Goal: Transaction & Acquisition: Register for event/course

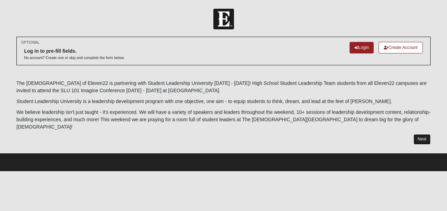
click at [420, 134] on link "Next" at bounding box center [421, 139] width 17 height 10
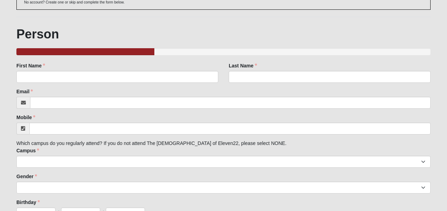
scroll to position [62, 0]
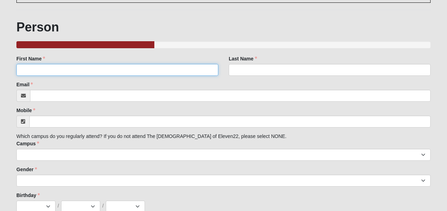
click at [171, 75] on input "First Name" at bounding box center [117, 70] width 202 height 12
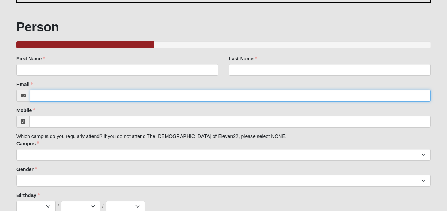
click at [194, 93] on input "Email" at bounding box center [230, 96] width 400 height 12
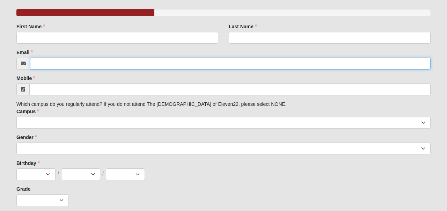
scroll to position [23, 0]
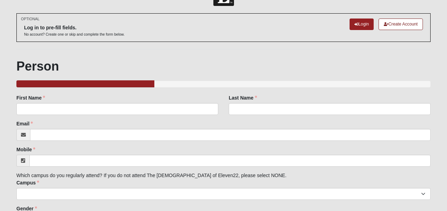
click at [154, 122] on div "Email Email address is not valid Email is required." at bounding box center [223, 130] width 414 height 21
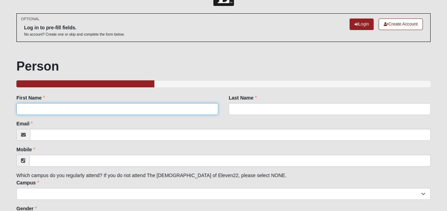
click at [159, 110] on input "First Name" at bounding box center [117, 109] width 202 height 12
click at [162, 110] on input "First Name" at bounding box center [117, 109] width 202 height 12
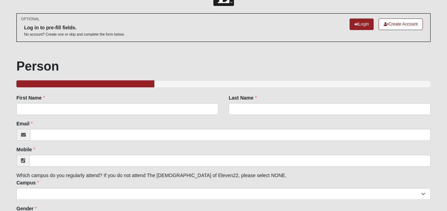
click at [260, 50] on div "OPTIONAL Log in to pre-fill fields. No account? Create one or skip and complete…" at bounding box center [223, 153] width 414 height 280
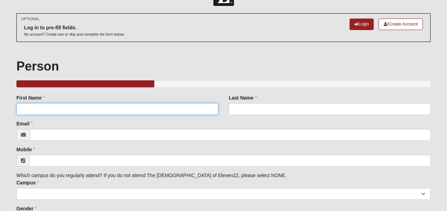
click at [43, 110] on input "First Name" at bounding box center [117, 109] width 202 height 12
type input "Drea"
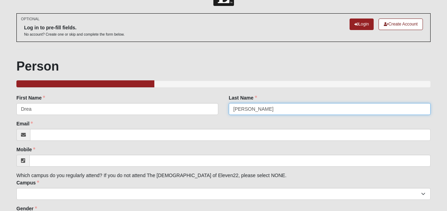
type input "[PERSON_NAME]"
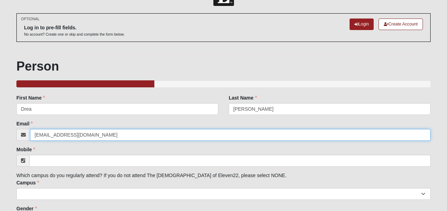
type input "[EMAIL_ADDRESS][DOMAIN_NAME]"
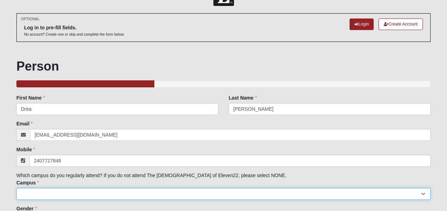
type input "[PHONE_NUMBER]"
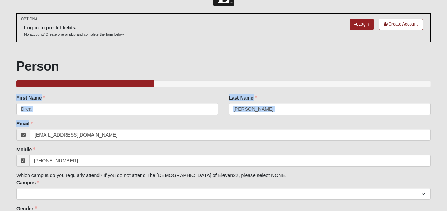
drag, startPoint x: 443, startPoint y: 93, endPoint x: 446, endPoint y: 120, distance: 27.7
click at [446, 120] on form "Log In SLT / SLU 2025 Events SLT / SLU 2025 Error OPTIONAL Log in to pre-fill f…" at bounding box center [223, 152] width 447 height 334
drag, startPoint x: 445, startPoint y: 128, endPoint x: 446, endPoint y: 164, distance: 35.6
click at [446, 164] on form "Log In SLT / SLU 2025 Events SLT / SLU 2025 Error OPTIONAL Log in to pre-fill f…" at bounding box center [223, 152] width 447 height 334
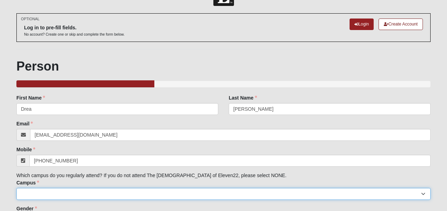
click at [423, 193] on select "[GEOGRAPHIC_DATA] [GEOGRAPHIC_DATA] (Coming Soon) Eleven22 Online [PERSON_NAME]…" at bounding box center [223, 194] width 414 height 12
select select "13"
click at [16, 188] on select "[GEOGRAPHIC_DATA] [GEOGRAPHIC_DATA] (Coming Soon) Eleven22 Online [PERSON_NAME]…" at bounding box center [223, 194] width 414 height 12
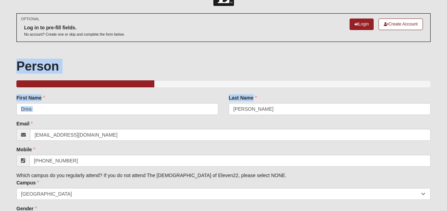
drag, startPoint x: 443, startPoint y: 38, endPoint x: 447, endPoint y: 101, distance: 63.3
click at [447, 108] on form "Log In SLT / SLU 2025 Events SLT / SLU 2025 Error OPTIONAL Log in to pre-fill f…" at bounding box center [223, 152] width 447 height 334
click at [438, 50] on form "Log In SLT / SLU 2025 Events SLT / SLU 2025 Error OPTIONAL Log in to pre-fill f…" at bounding box center [223, 152] width 447 height 334
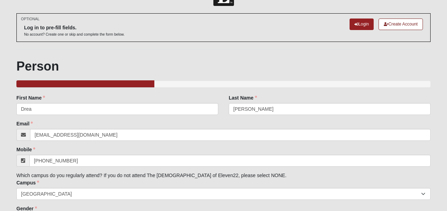
drag, startPoint x: 439, startPoint y: 51, endPoint x: 444, endPoint y: 90, distance: 40.1
click at [444, 90] on form "Log In SLT / SLU 2025 Events SLT / SLU 2025 Error OPTIONAL Log in to pre-fill f…" at bounding box center [223, 152] width 447 height 334
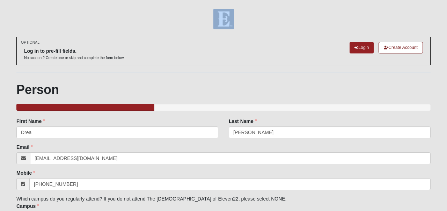
drag, startPoint x: 439, startPoint y: -3, endPoint x: 439, endPoint y: -23, distance: 19.9
click at [439, 0] on html "Log In SLT / SLU 2025 Events SLT / SLU 2025 Error OPTIONAL Log in to pre-fill f…" at bounding box center [223, 171] width 447 height 343
drag, startPoint x: 444, startPoint y: 131, endPoint x: 441, endPoint y: 76, distance: 54.9
click at [441, 74] on form "Log In SLT / SLU 2025 Events SLT / SLU 2025 Error OPTIONAL Log in to pre-fill f…" at bounding box center [223, 176] width 447 height 334
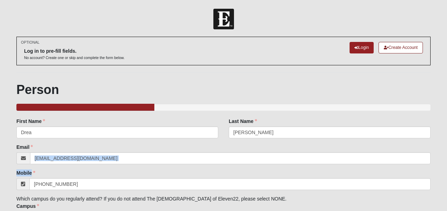
drag, startPoint x: 433, startPoint y: 163, endPoint x: 433, endPoint y: 180, distance: 17.1
click at [433, 180] on div "OPTIONAL Log in to pre-fill fields. No account? Create one or skip and complete…" at bounding box center [223, 181] width 425 height 288
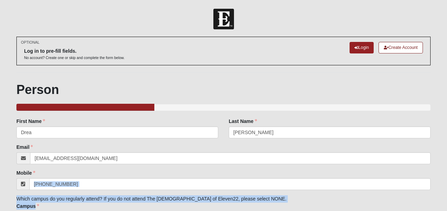
drag, startPoint x: 433, startPoint y: 180, endPoint x: 433, endPoint y: 202, distance: 22.3
click at [433, 203] on div "OPTIONAL Log in to pre-fill fields. No account? Create one or skip and complete…" at bounding box center [223, 181] width 425 height 288
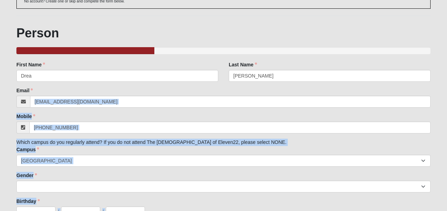
scroll to position [132, 0]
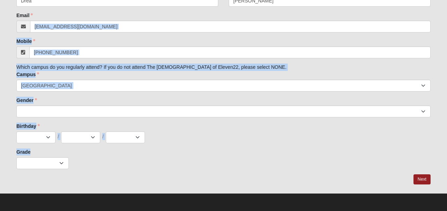
drag, startPoint x: 443, startPoint y: 146, endPoint x: 445, endPoint y: 195, distance: 48.9
click at [445, 195] on html "Log In SLT / SLU 2025 Events SLT / SLU 2025 Error OPTIONAL Log in to pre-fill f…" at bounding box center [223, 39] width 447 height 343
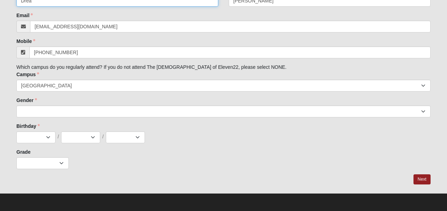
click at [127, 2] on input "Drea" at bounding box center [117, 1] width 202 height 12
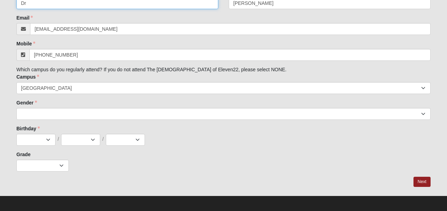
type input "D"
type input "[PERSON_NAME]"
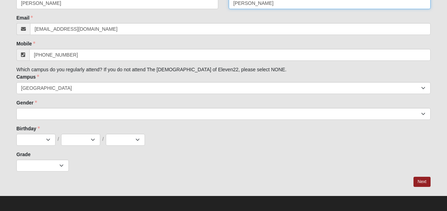
scroll to position [126, 0]
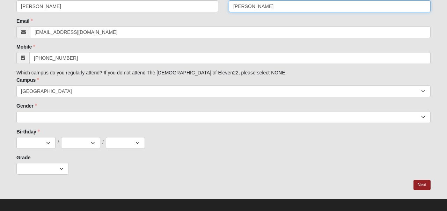
type input "[PERSON_NAME]"
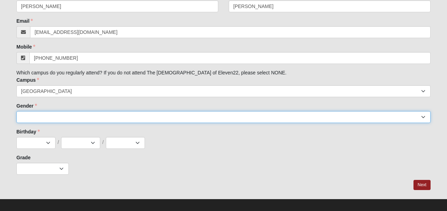
click at [40, 117] on select "[DEMOGRAPHIC_DATA] [DEMOGRAPHIC_DATA]" at bounding box center [223, 117] width 414 height 12
click at [16, 111] on select "[DEMOGRAPHIC_DATA] [DEMOGRAPHIC_DATA]" at bounding box center [223, 117] width 414 height 12
click at [34, 118] on select "[DEMOGRAPHIC_DATA] [DEMOGRAPHIC_DATA]" at bounding box center [223, 117] width 414 height 12
select select "2"
click at [16, 111] on select "[DEMOGRAPHIC_DATA] [DEMOGRAPHIC_DATA]" at bounding box center [223, 117] width 414 height 12
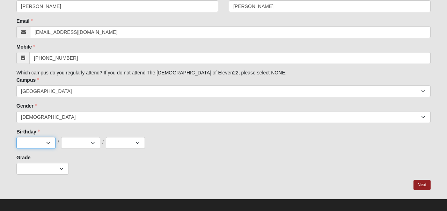
click at [50, 143] on select "Jan Feb Mar Apr May Jun [DATE] Aug Sep Oct Nov Dec" at bounding box center [35, 143] width 39 height 12
select select "2"
click at [16, 137] on select "Jan Feb Mar Apr May Jun [DATE] Aug Sep Oct Nov Dec" at bounding box center [35, 143] width 39 height 12
click at [95, 145] on select "1 2 3 4 5 6 7 8 9 10 11 12 13 14 15 16 17 18 19 20 21 22 23 24 25 26 27 28 29 3…" at bounding box center [80, 143] width 39 height 12
select select "11"
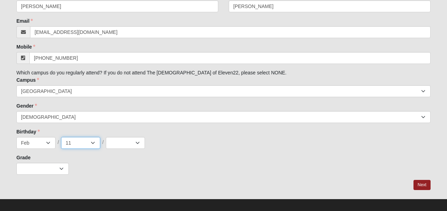
click at [61, 137] on select "1 2 3 4 5 6 7 8 9 10 11 12 13 14 15 16 17 18 19 20 21 22 23 24 25 26 27 28 29 3…" at bounding box center [80, 143] width 39 height 12
click at [140, 143] on select "2025 2024 2023 2022 2021 2020 2019 2018 2017 2016 2015 2014 2013 2012 2011 2010…" at bounding box center [125, 143] width 39 height 12
select select "2011"
click at [106, 137] on select "2025 2024 2023 2022 2021 2020 2019 2018 2017 2016 2015 2014 2013 2012 2011 2010…" at bounding box center [125, 143] width 39 height 12
click at [60, 169] on select "K 1st 2nd 3rd 4th 5th 6th 7th 8th 9th 10th 11th 12th" at bounding box center [42, 169] width 52 height 12
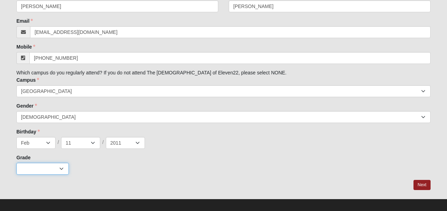
select select "3"
click at [16, 163] on select "K 1st 2nd 3rd 4th 5th 6th 7th 8th 9th 10th 11th 12th" at bounding box center [42, 169] width 52 height 12
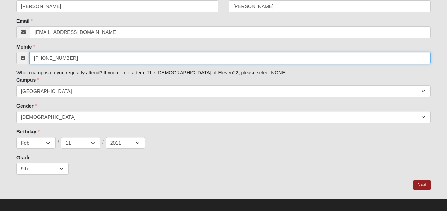
click at [71, 60] on input "[PHONE_NUMBER]" at bounding box center [229, 58] width 401 height 12
type input "[PHONE_NUMBER]"
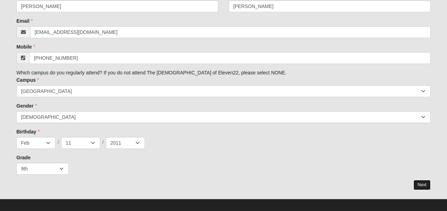
click at [421, 185] on link "Next" at bounding box center [421, 185] width 17 height 10
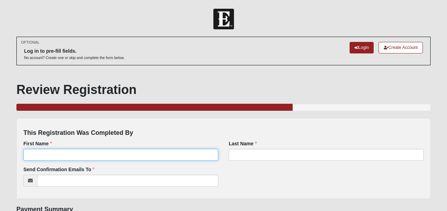
click at [136, 157] on input "First Name" at bounding box center [120, 155] width 195 height 12
type input "Drea"
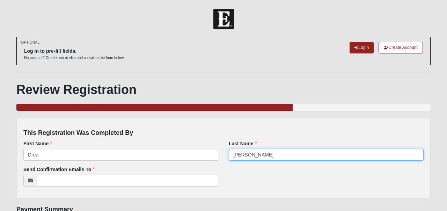
type input "[PERSON_NAME]"
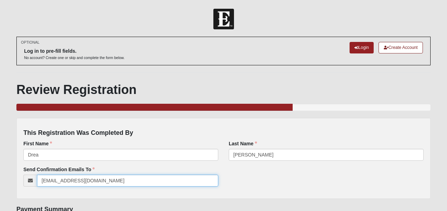
type input "[EMAIL_ADDRESS][DOMAIN_NAME]"
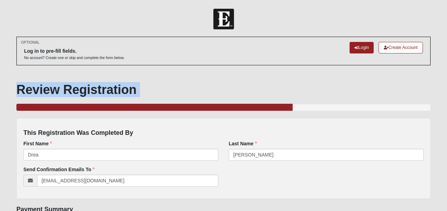
drag, startPoint x: 442, startPoint y: 80, endPoint x: 432, endPoint y: 111, distance: 33.2
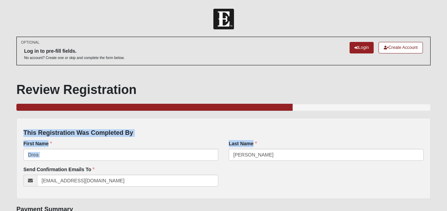
drag, startPoint x: 445, startPoint y: 89, endPoint x: 445, endPoint y: 140, distance: 51.0
click at [422, 84] on h1 "Review Registration" at bounding box center [223, 89] width 414 height 15
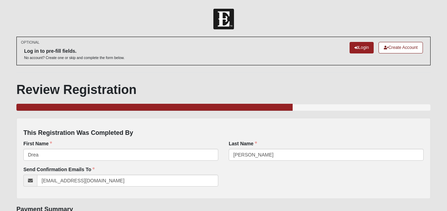
click at [423, 141] on div "Last Name [PERSON_NAME] Last Name is required." at bounding box center [326, 150] width 195 height 21
drag, startPoint x: 436, startPoint y: 100, endPoint x: 419, endPoint y: 85, distance: 22.5
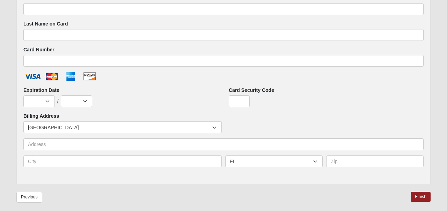
scroll to position [364, 0]
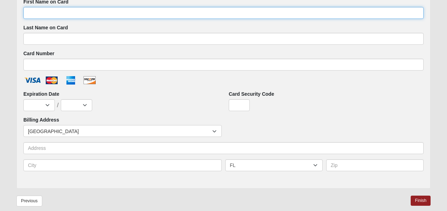
click at [297, 15] on input "First Name on Card" at bounding box center [223, 13] width 400 height 12
type input "s"
type input "[PERSON_NAME]"
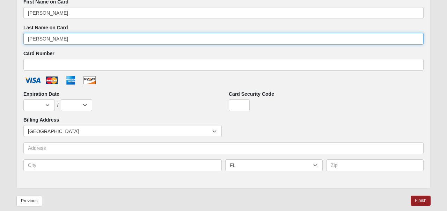
type input "[PERSON_NAME]"
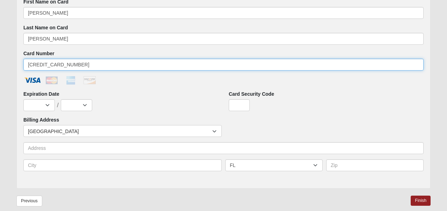
type input "[CREDIT_CARD_NUMBER]"
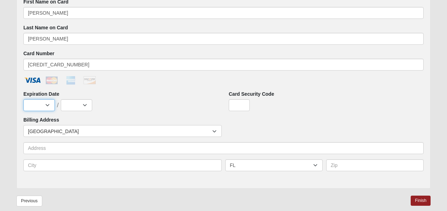
click at [48, 105] on select "Jan Feb Mar Apr May Jun [DATE] Aug Sep Oct Nov Dec" at bounding box center [38, 105] width 31 height 12
select select "2"
click at [23, 99] on select "Jan Feb Mar Apr May Jun [DATE] Aug Sep Oct Nov Dec" at bounding box center [38, 105] width 31 height 12
click at [82, 106] on select "2025 2026 2027 2028 2029 2030 2031 2032 2033 2034 2035 2036 2037 2038 2039 2040" at bounding box center [76, 105] width 31 height 12
select select "2027"
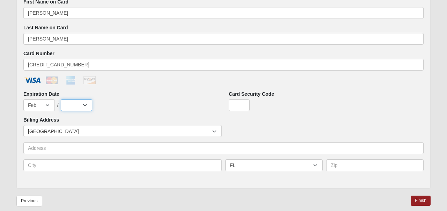
click at [61, 99] on select "2025 2026 2027 2028 2029 2030 2031 2032 2033 2034 2035 2036 2037 2038 2039 2040" at bounding box center [76, 105] width 31 height 12
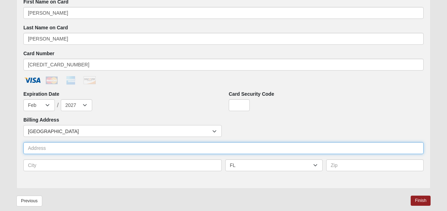
click at [67, 152] on input "text" at bounding box center [223, 148] width 400 height 12
type input "[STREET_ADDRESS]"
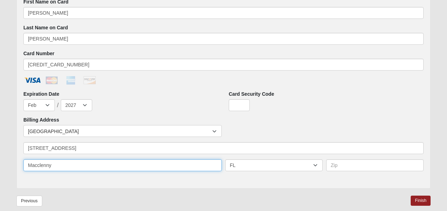
type input "Macclenny"
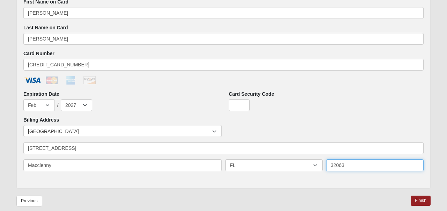
type input "32063"
click at [239, 107] on input "Card Security Code" at bounding box center [239, 105] width 21 height 12
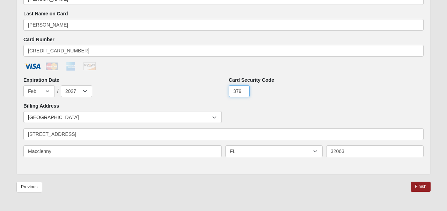
scroll to position [397, 0]
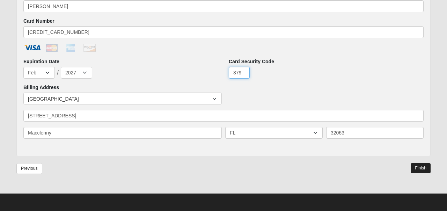
type input "379"
click at [417, 165] on link "Finish" at bounding box center [421, 168] width 20 height 10
